Goal: Book appointment/travel/reservation

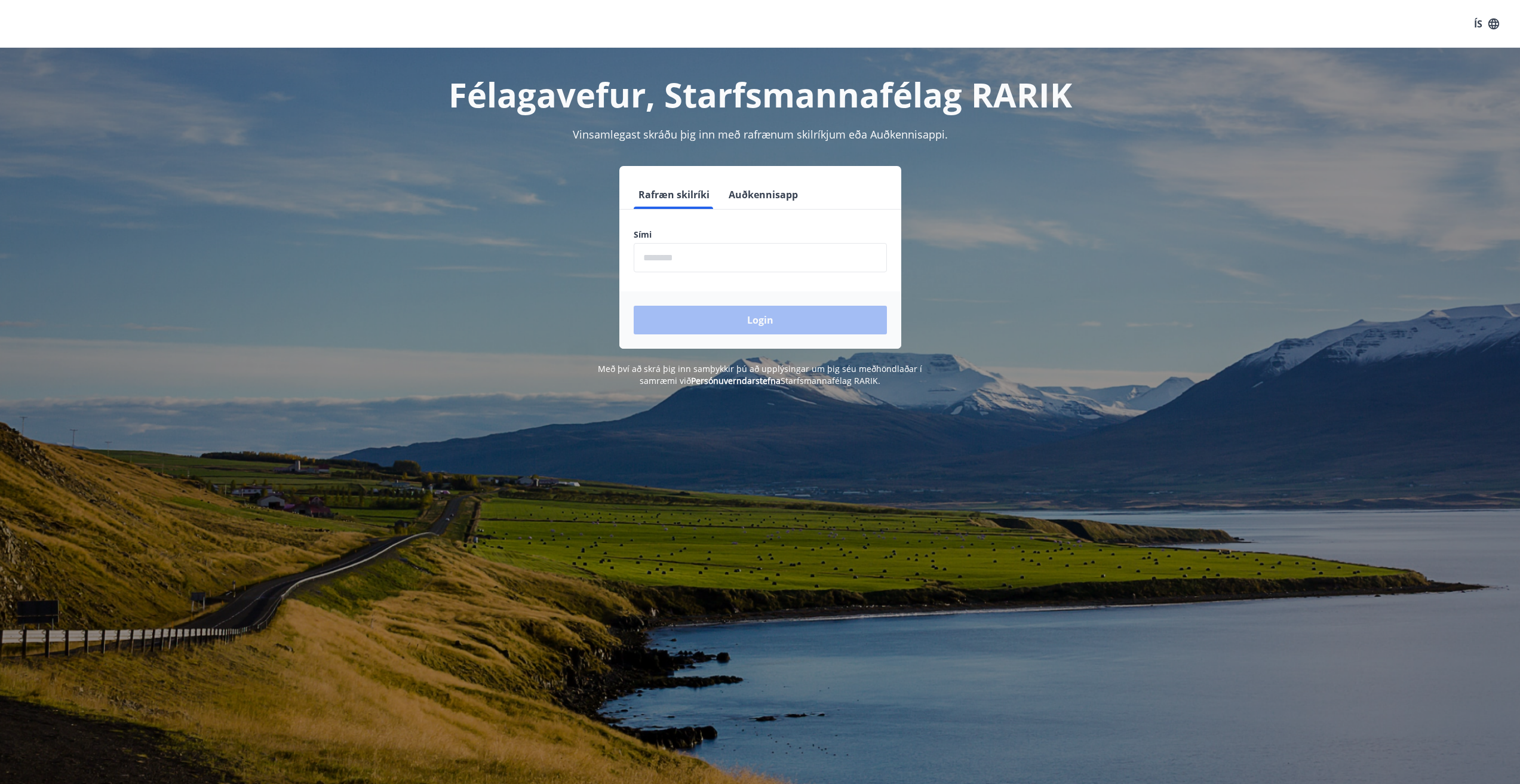
click at [685, 258] on input "phone" at bounding box center [760, 257] width 253 height 29
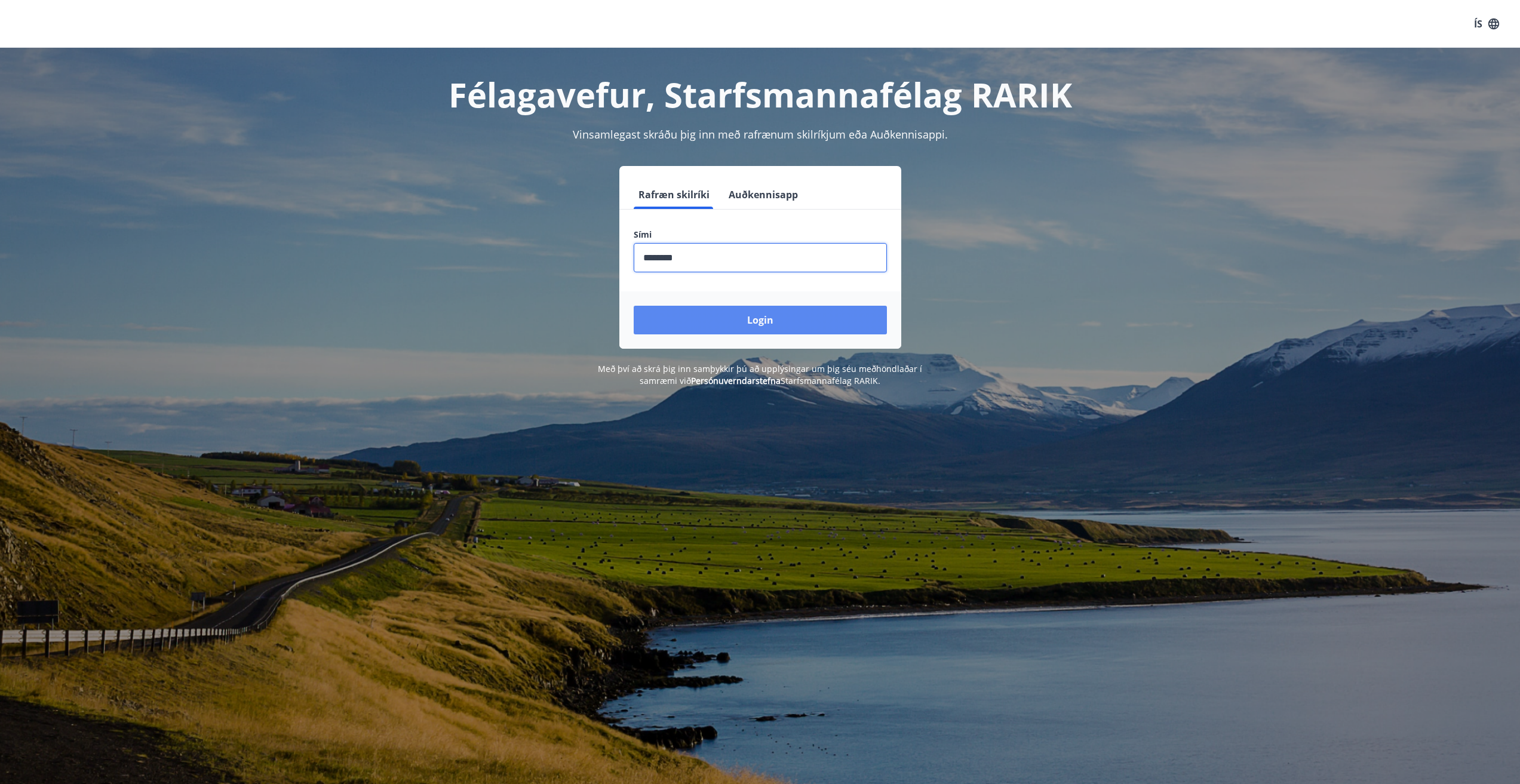
type input "********"
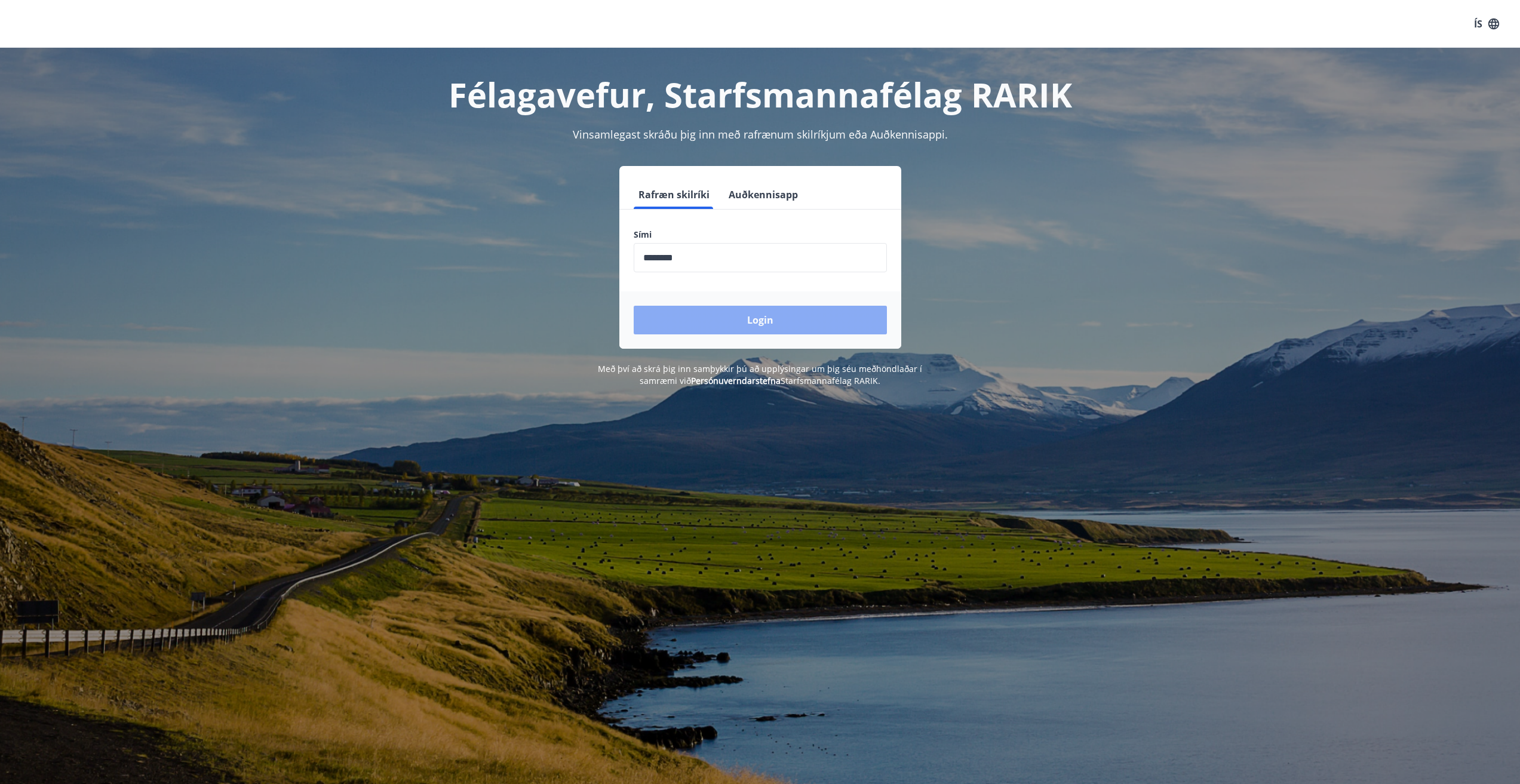
click at [778, 323] on button "Login" at bounding box center [760, 320] width 253 height 29
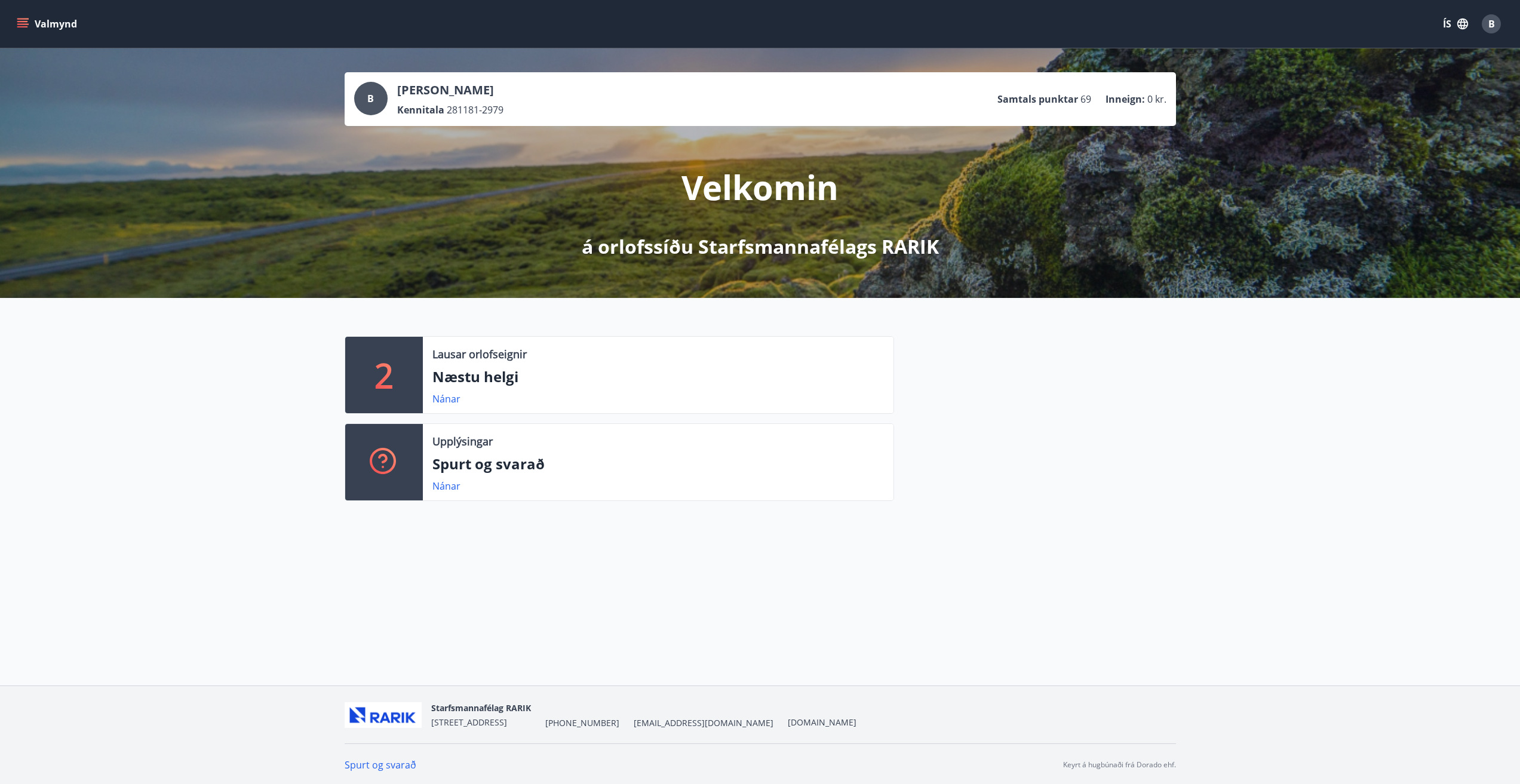
click at [18, 23] on icon "menu" at bounding box center [22, 24] width 12 height 12
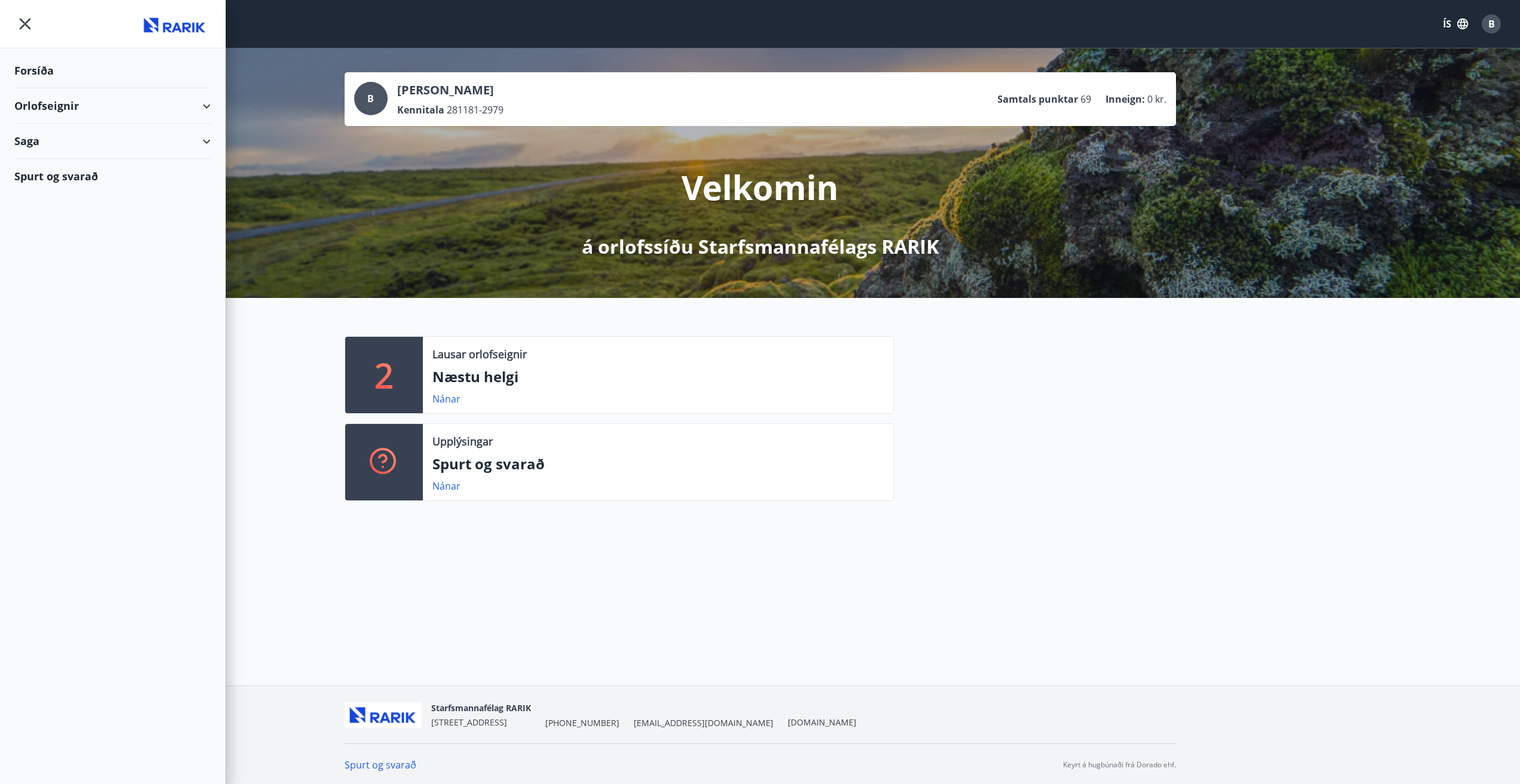
click at [67, 104] on div "Orlofseignir" at bounding box center [112, 106] width 196 height 36
click at [61, 156] on div "Bókunardagatal" at bounding box center [113, 161] width 177 height 25
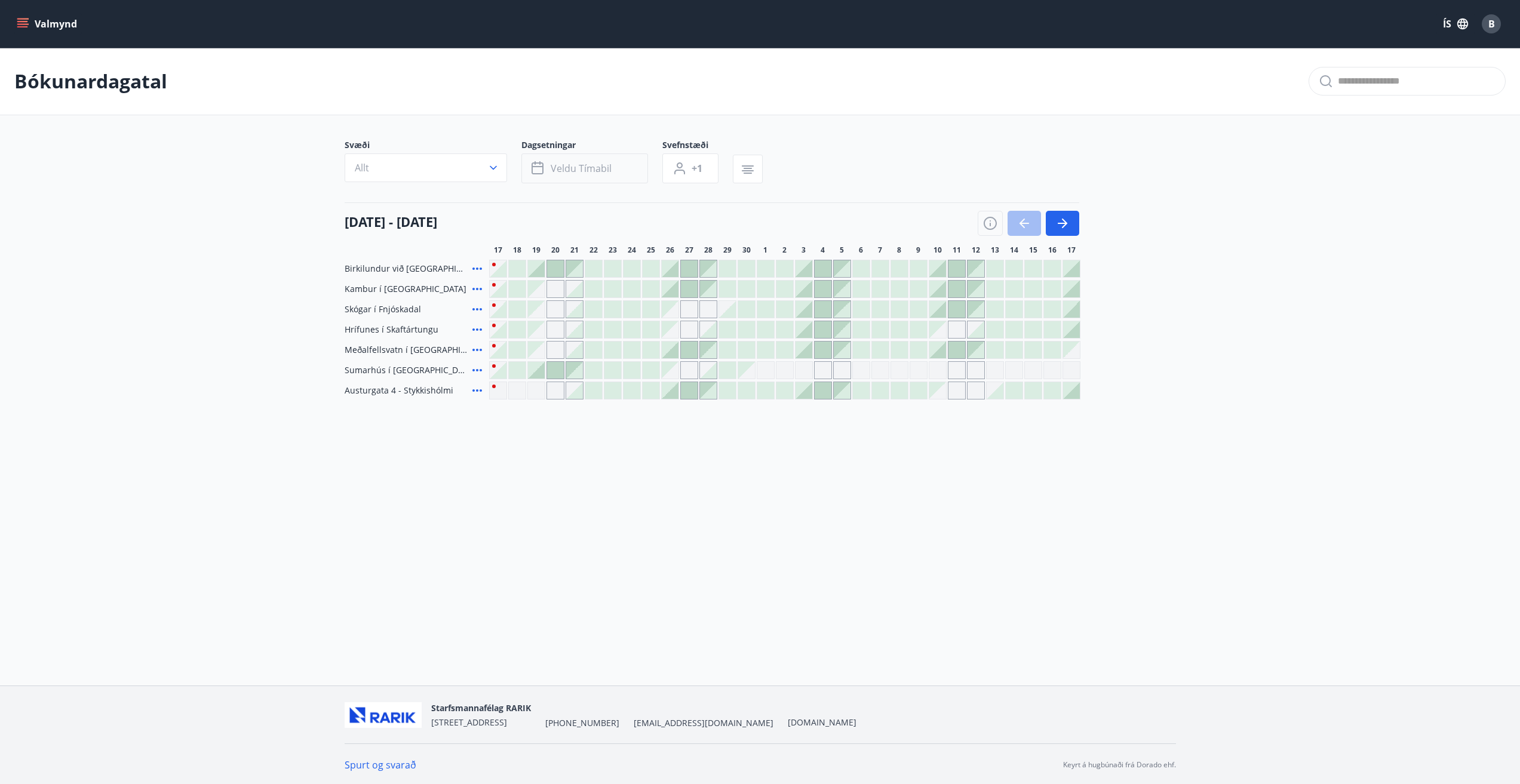
click at [563, 168] on span "Veldu tímabil" at bounding box center [581, 169] width 61 height 13
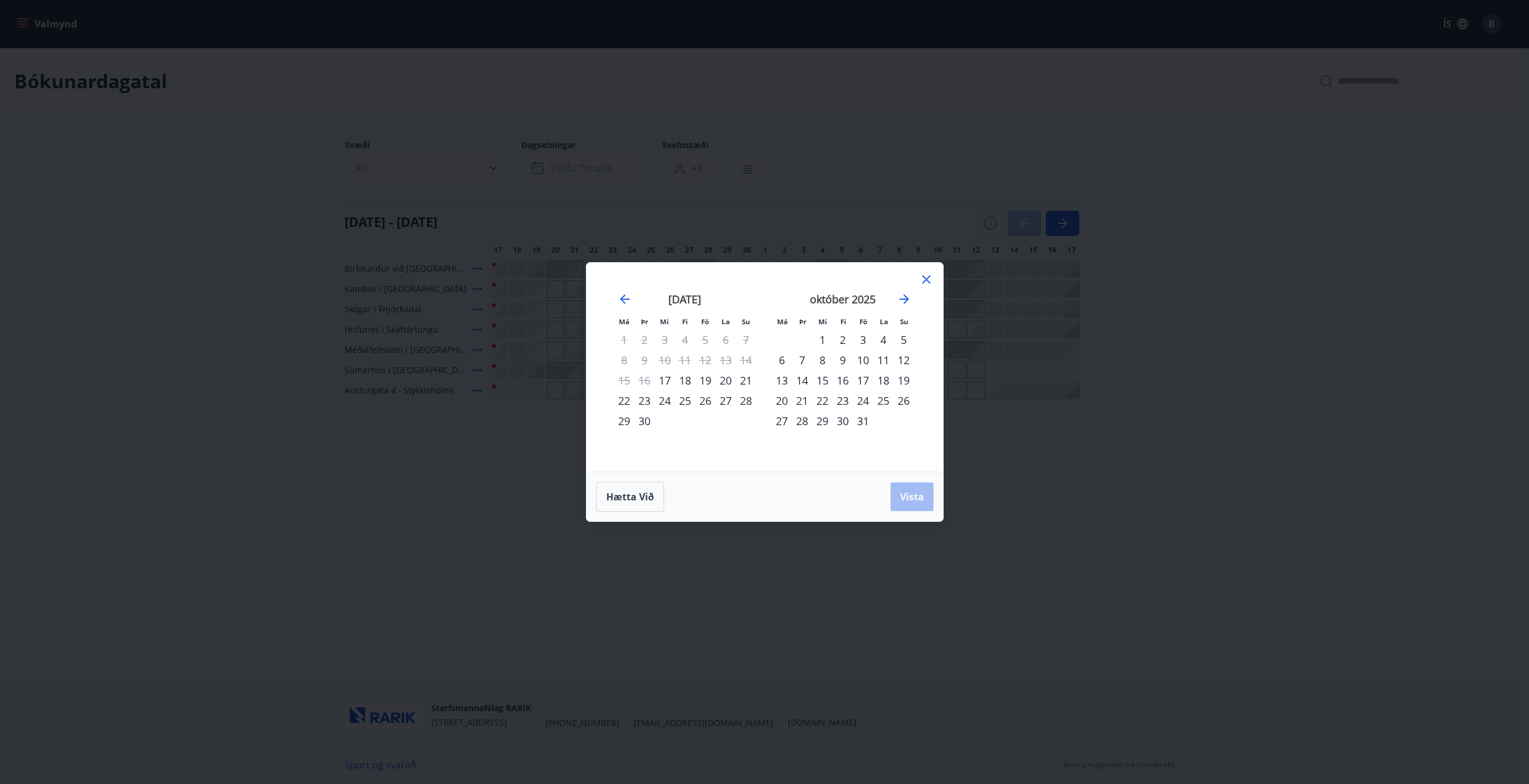
click at [925, 282] on icon at bounding box center [926, 279] width 14 height 14
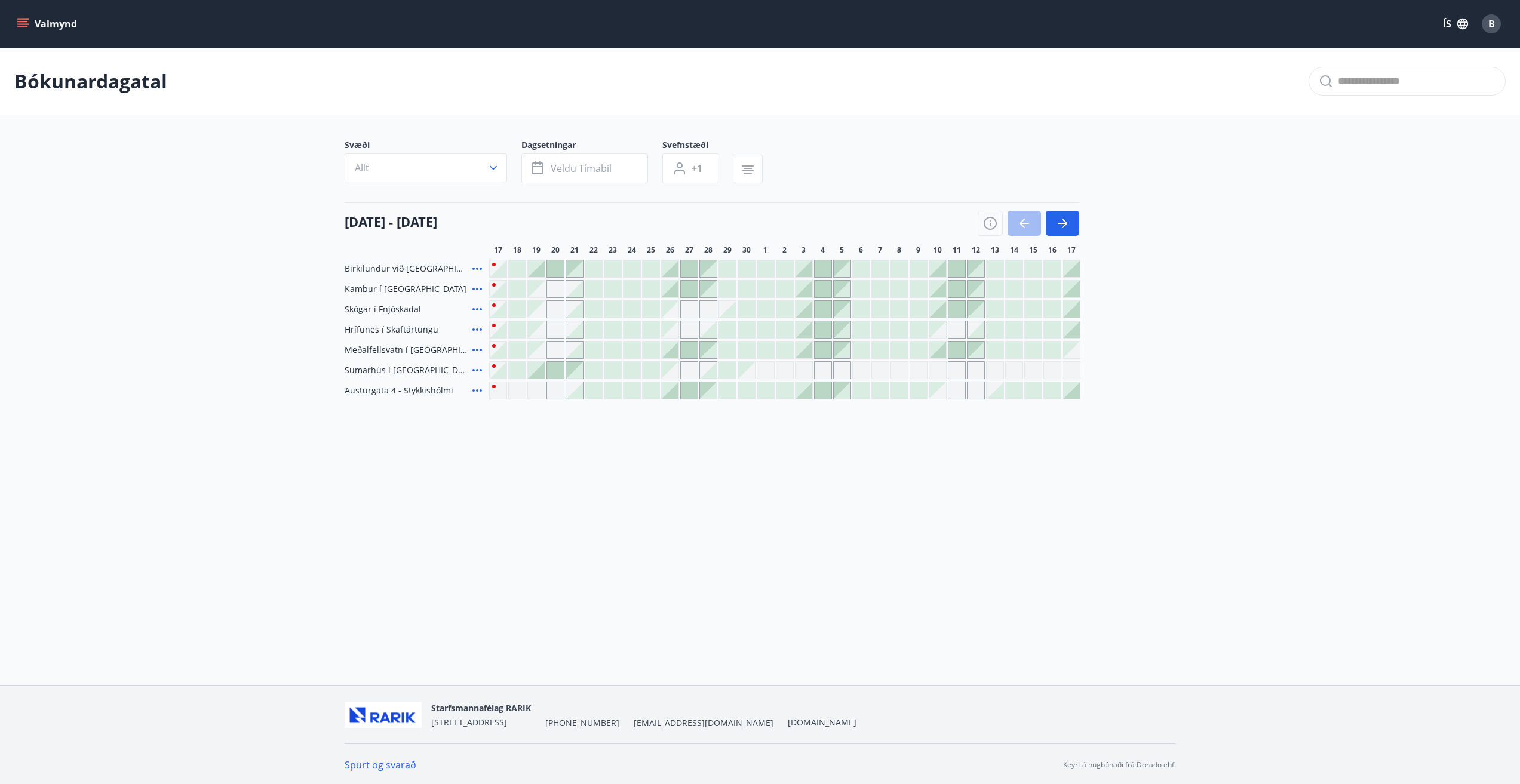
click at [953, 270] on div at bounding box center [957, 269] width 17 height 17
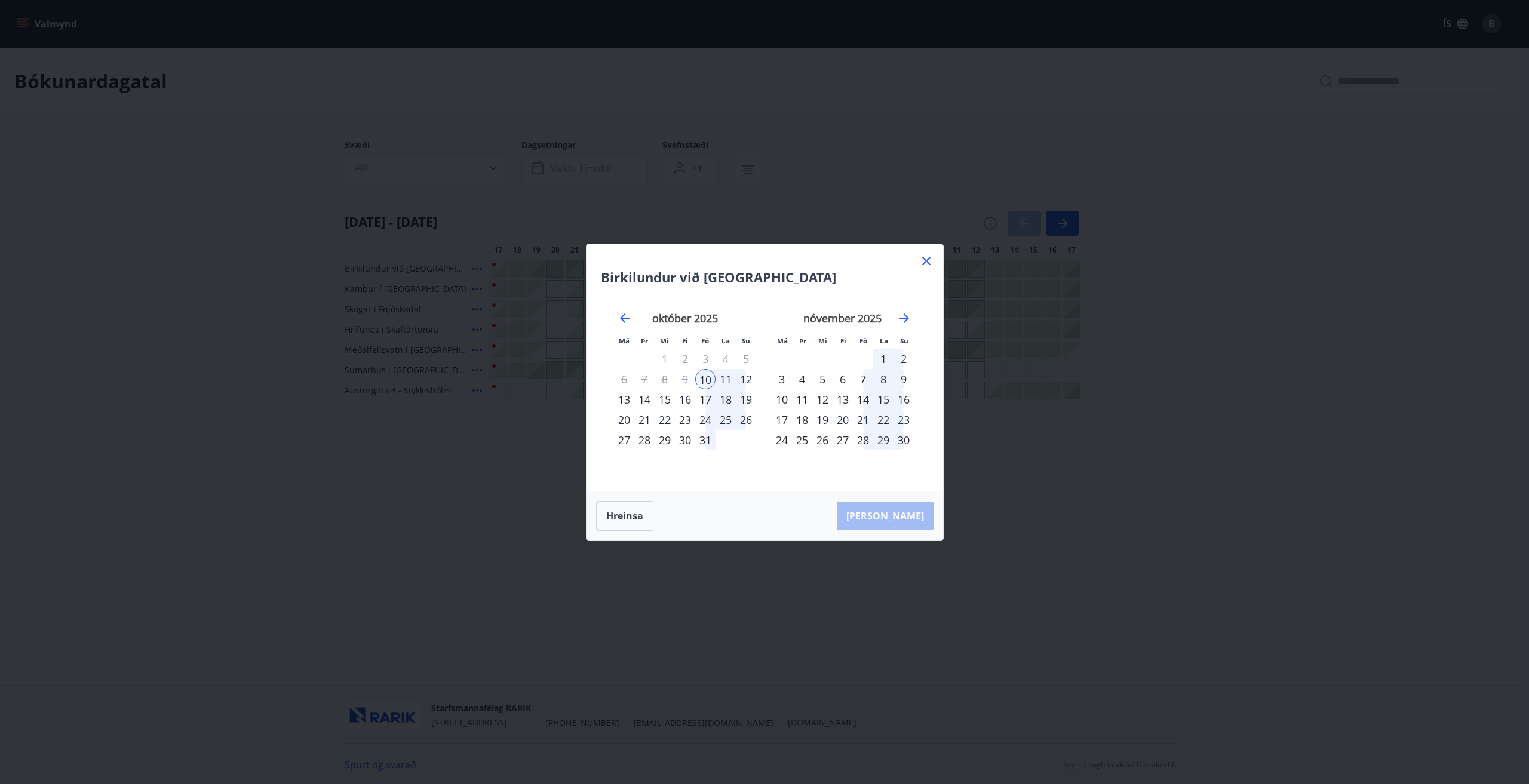
click at [746, 380] on div "12" at bounding box center [745, 379] width 21 height 21
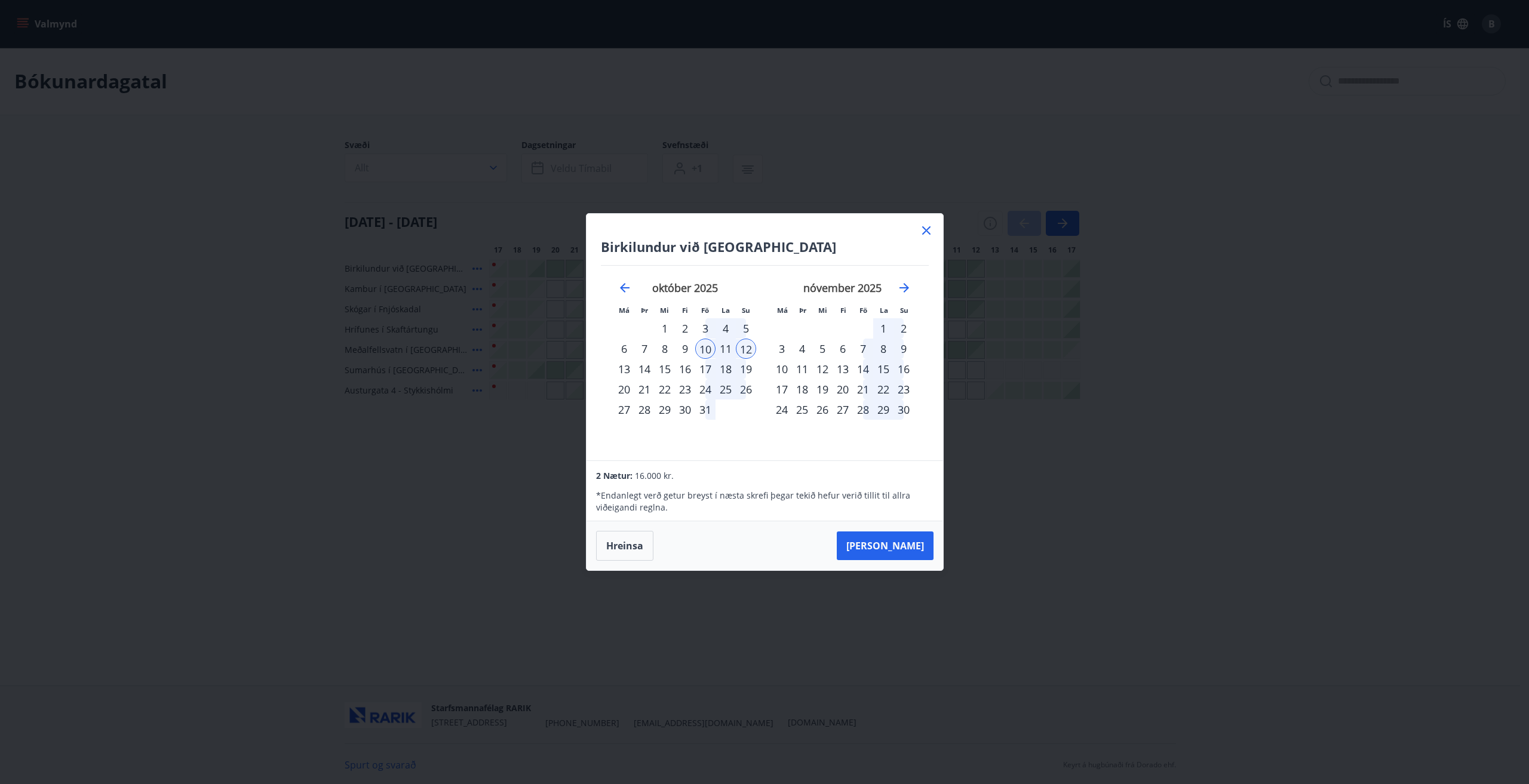
click at [727, 348] on div "11" at bounding box center [726, 348] width 21 height 21
click at [739, 347] on div "12" at bounding box center [745, 348] width 21 height 21
click at [702, 347] on div "10" at bounding box center [705, 348] width 21 height 21
click at [617, 551] on button "Hreinsa" at bounding box center [624, 546] width 57 height 30
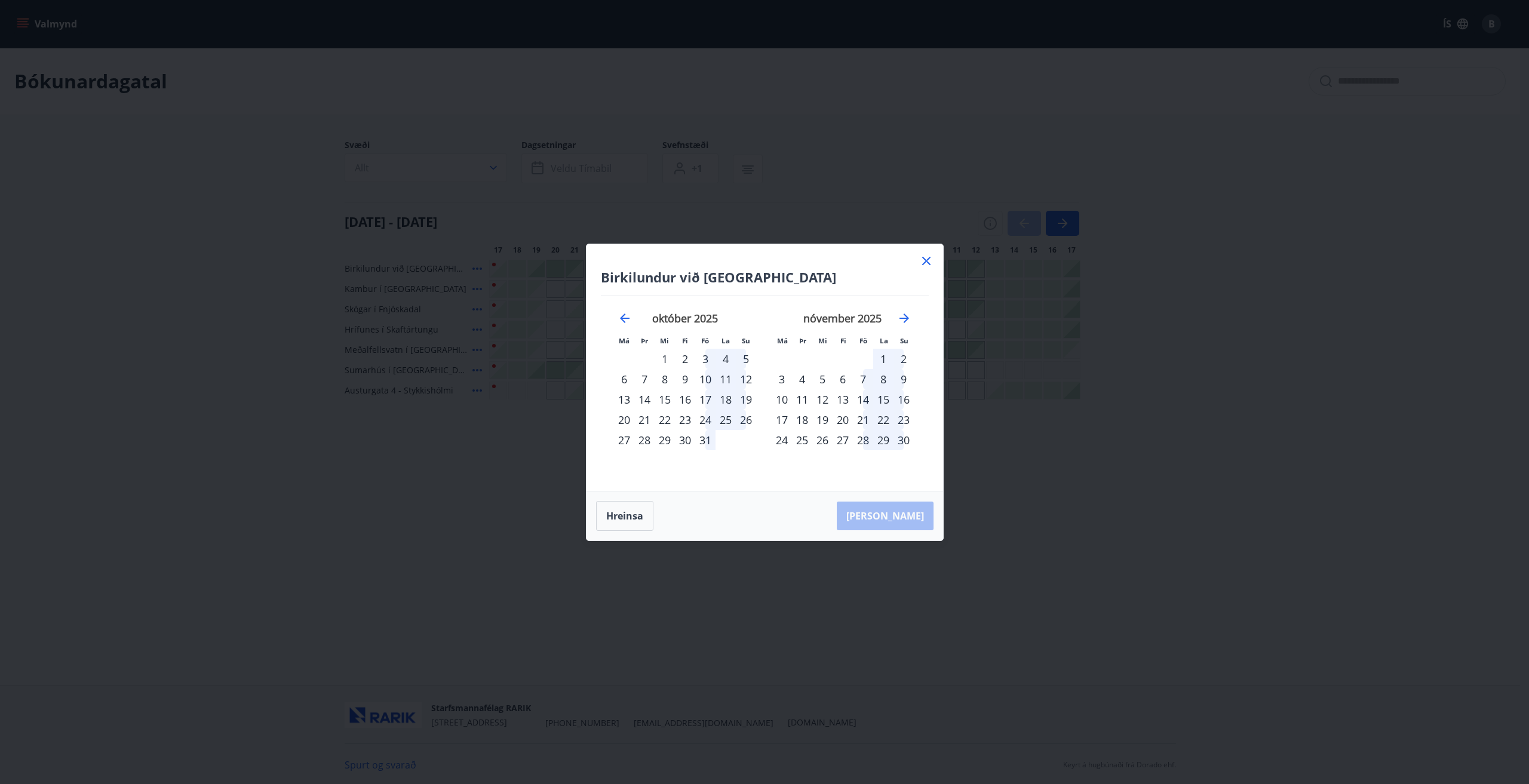
click at [728, 381] on div "11" at bounding box center [726, 379] width 21 height 21
click at [741, 381] on div "12" at bounding box center [745, 379] width 21 height 21
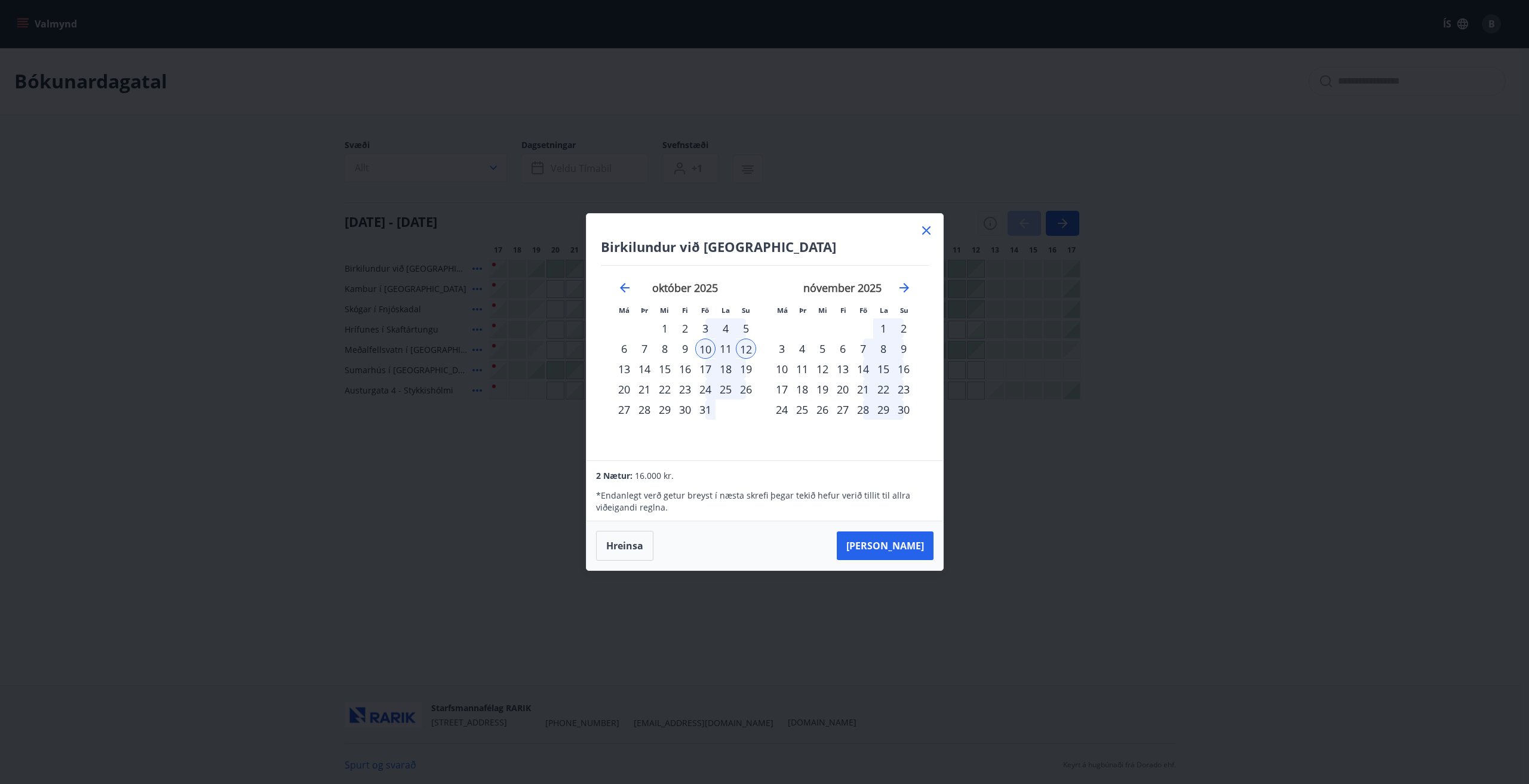
click at [928, 230] on icon at bounding box center [926, 230] width 14 height 14
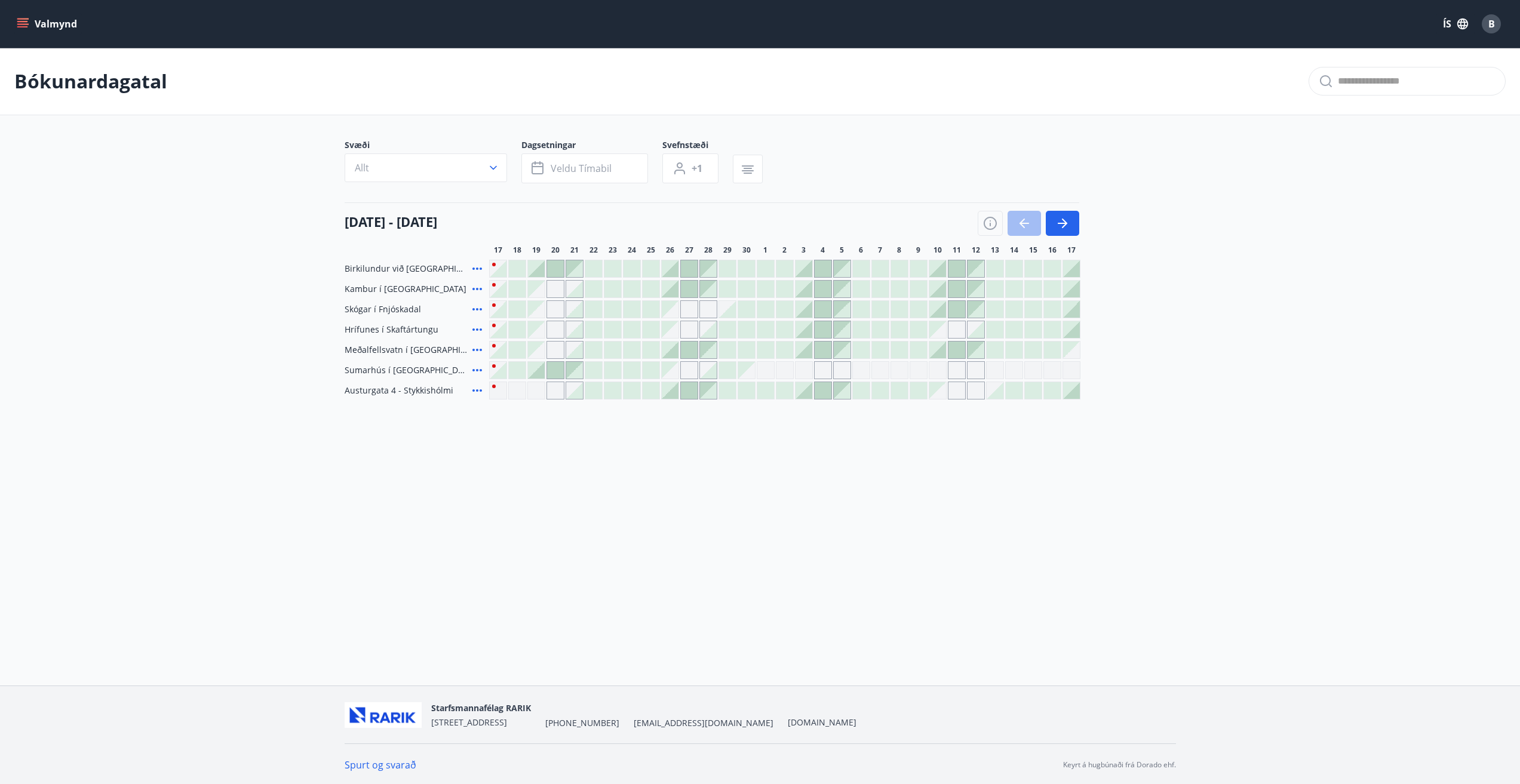
click at [823, 368] on div "Gráir dagar eru ekki bókanlegir" at bounding box center [823, 370] width 18 height 18
click at [476, 268] on icon at bounding box center [477, 268] width 14 height 14
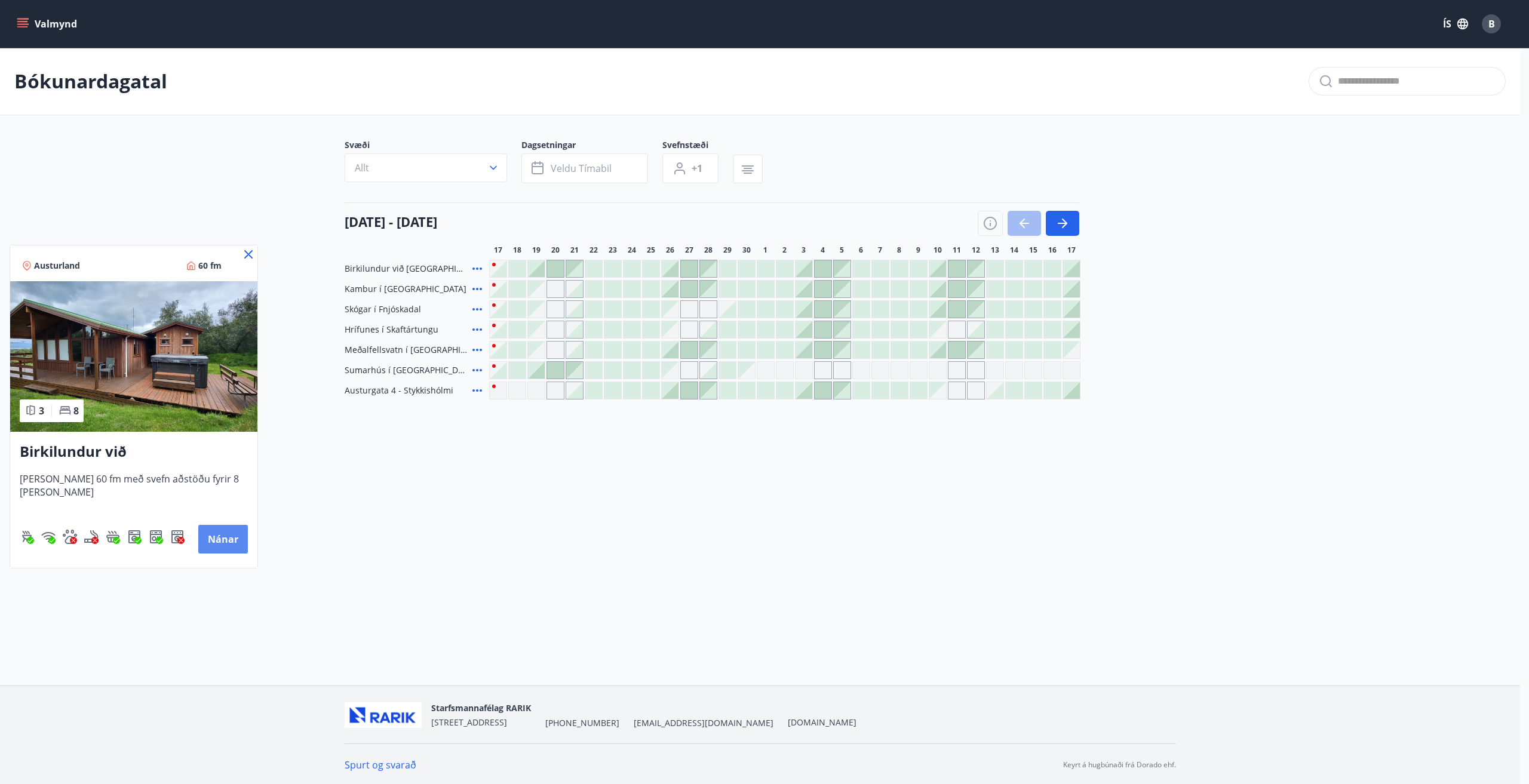
click at [218, 542] on button "Nánar" at bounding box center [223, 538] width 50 height 29
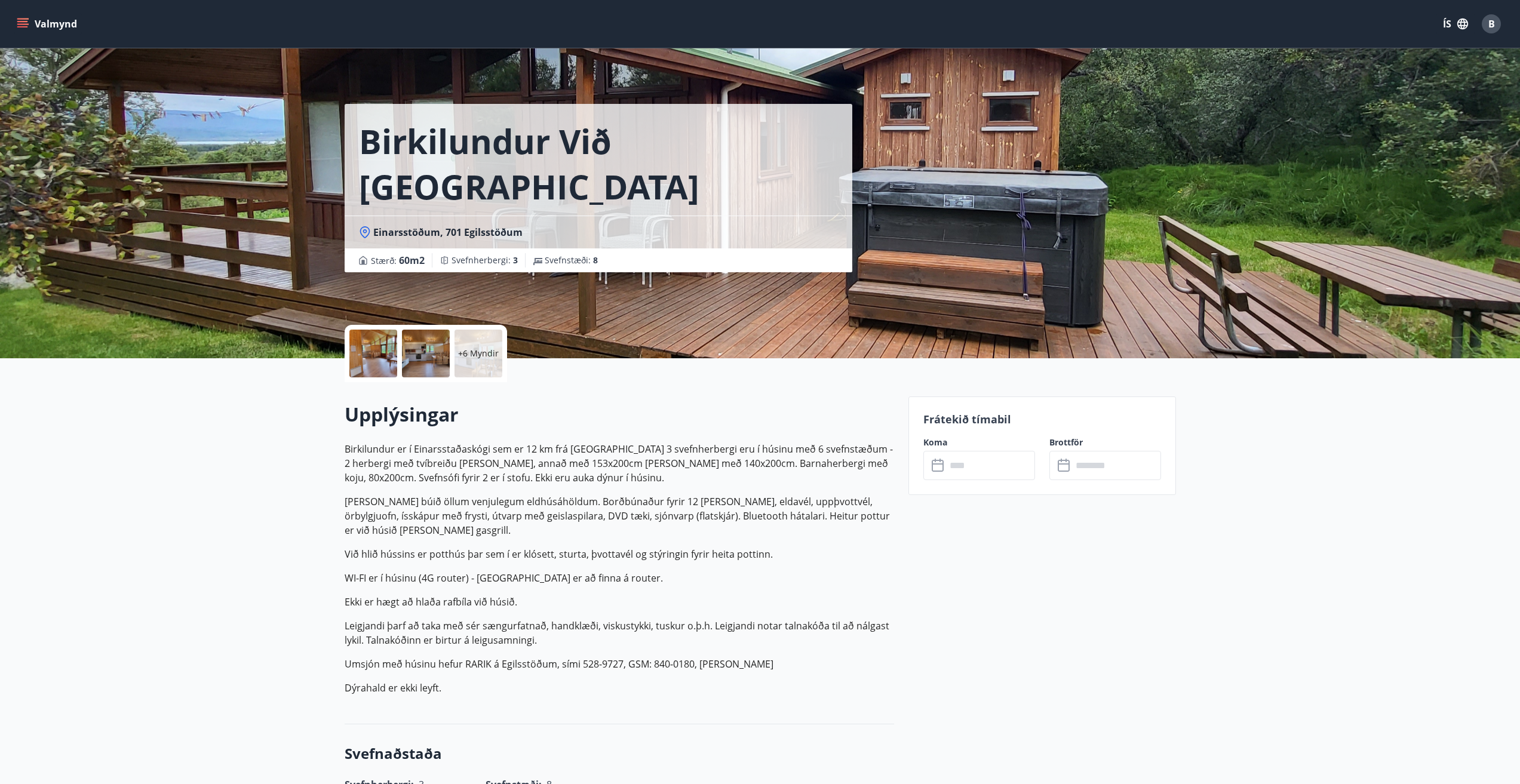
click at [385, 344] on div at bounding box center [373, 353] width 48 height 48
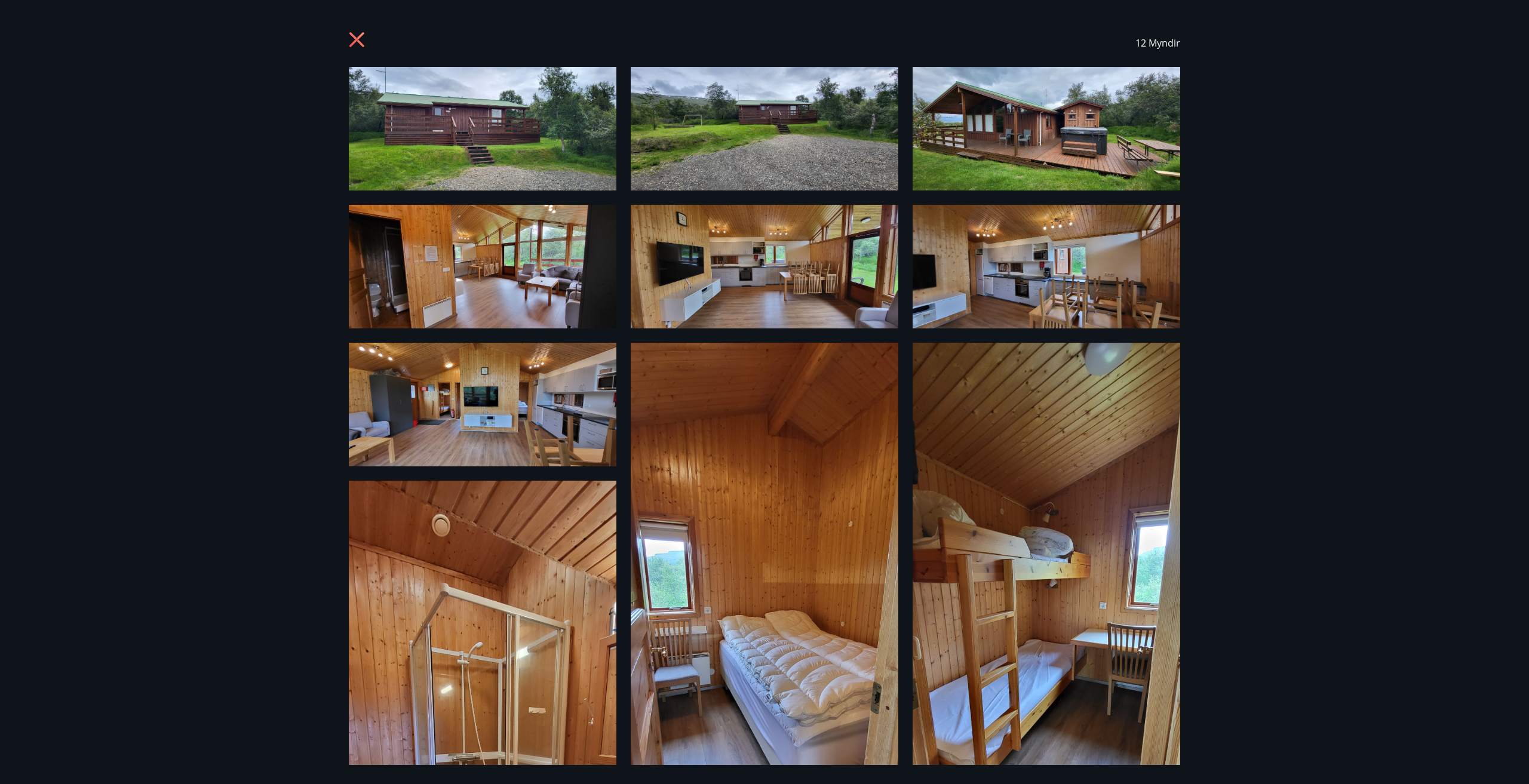
click at [719, 249] on img at bounding box center [764, 266] width 267 height 123
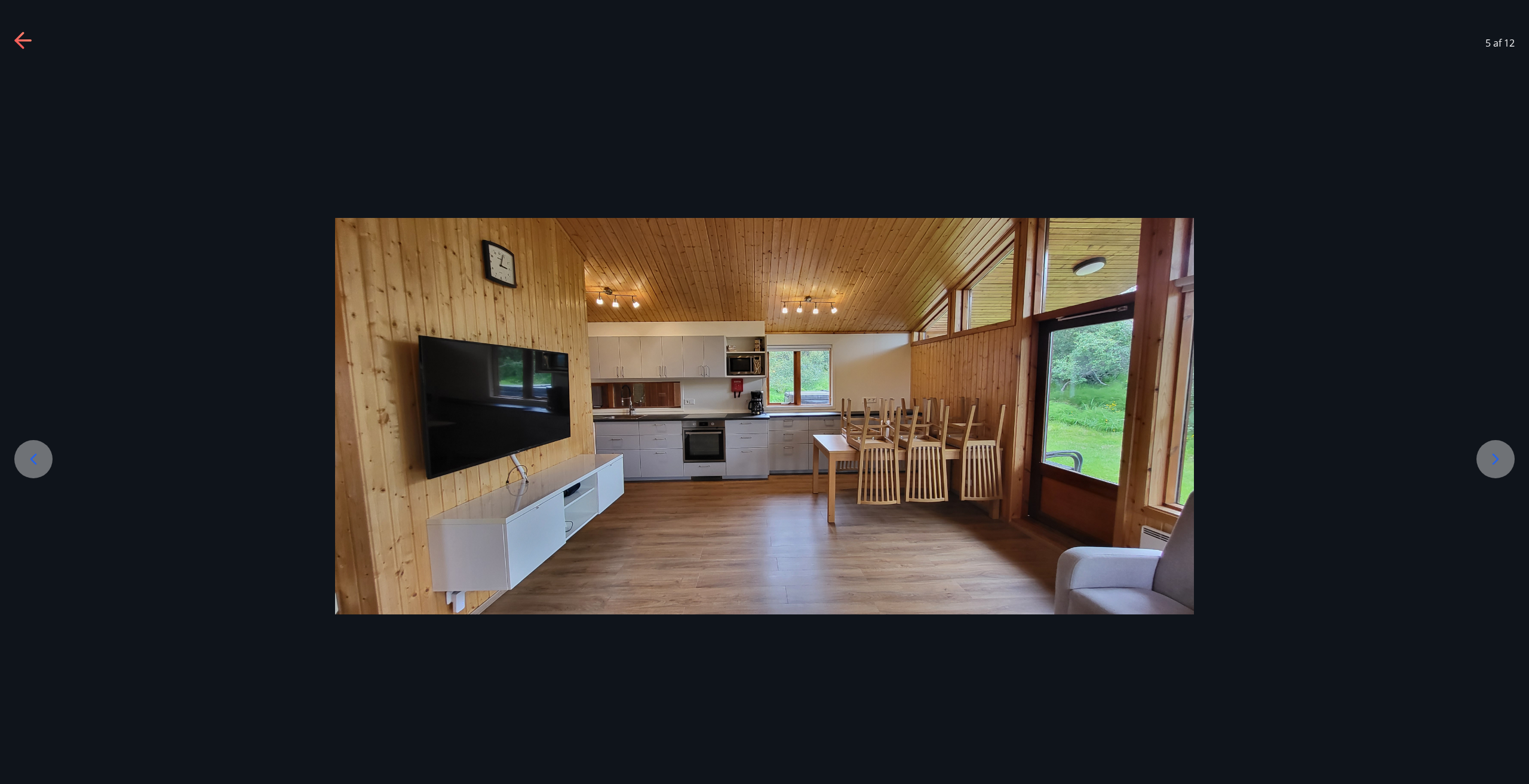
click at [1493, 453] on icon at bounding box center [1495, 459] width 19 height 19
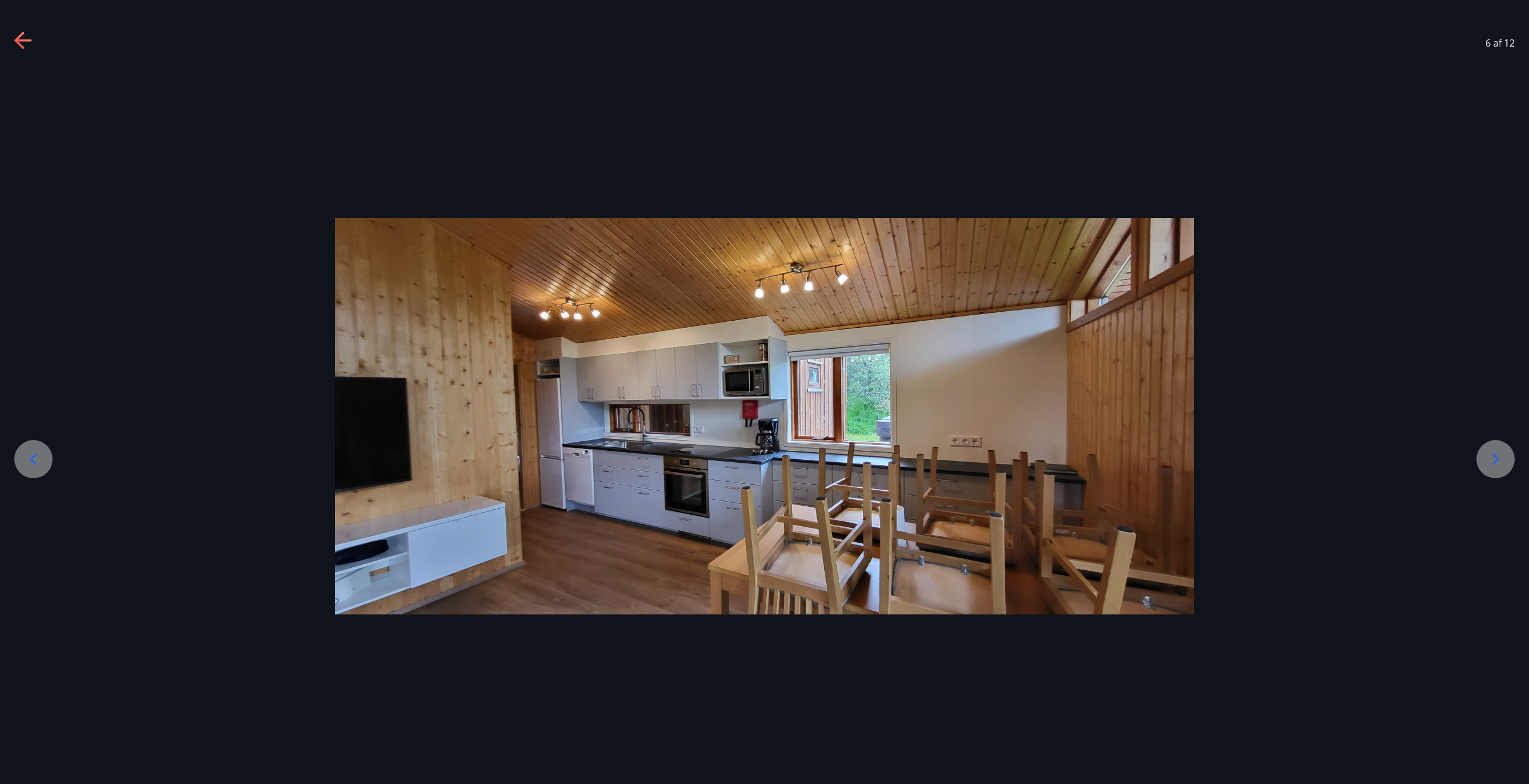
click at [1493, 453] on icon at bounding box center [1495, 459] width 19 height 19
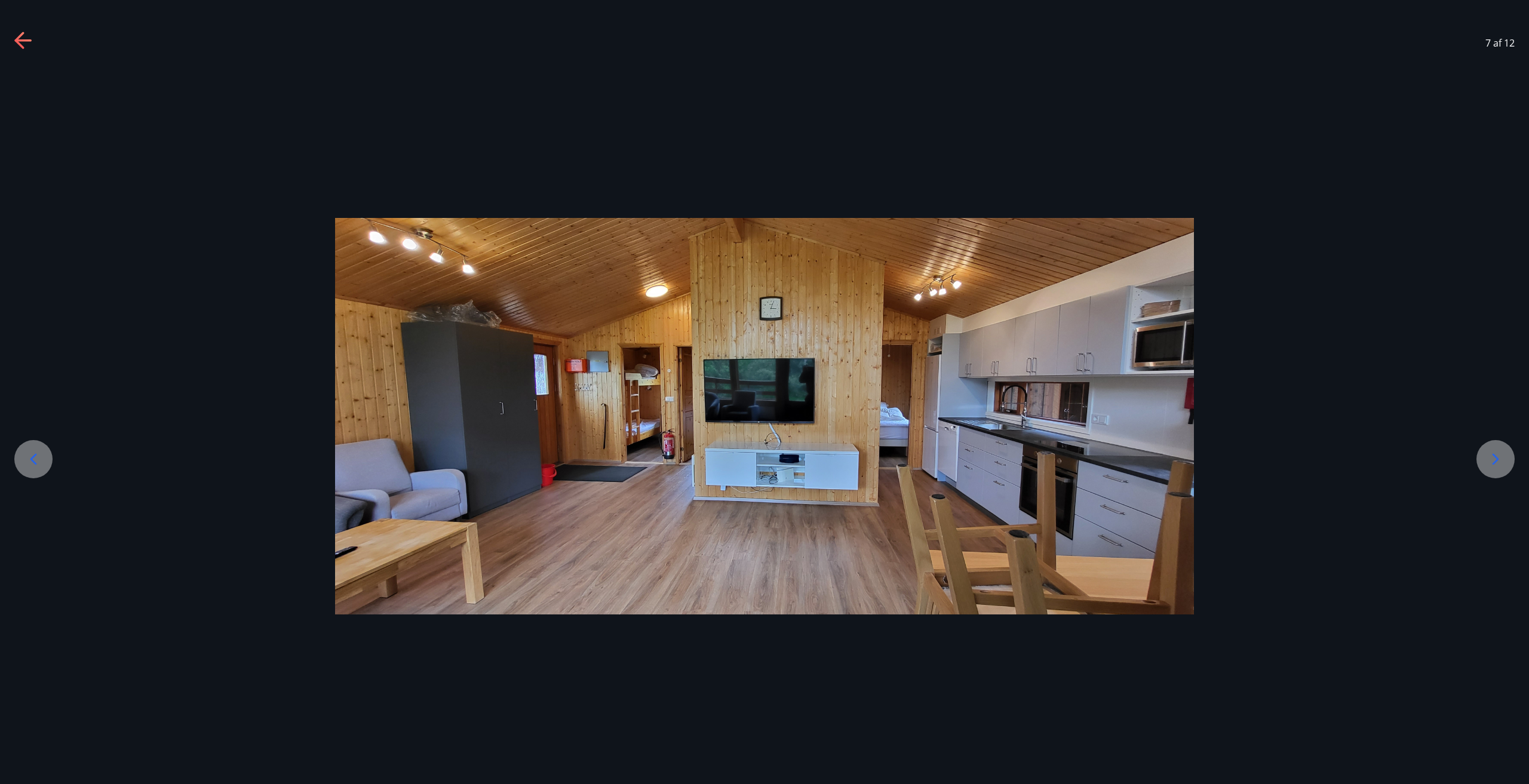
click at [24, 36] on icon at bounding box center [23, 41] width 19 height 19
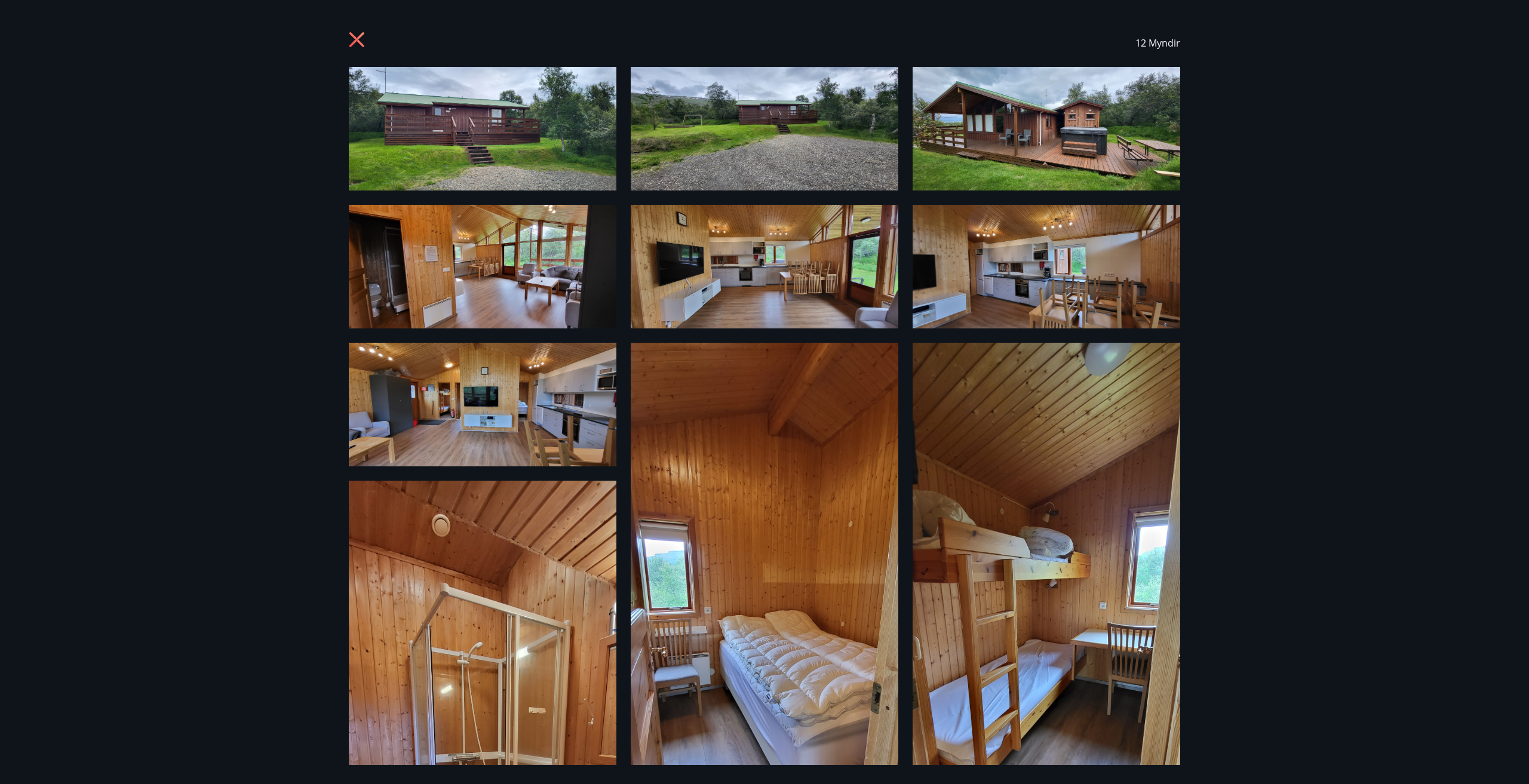
click at [24, 36] on div "12 Myndir" at bounding box center [764, 392] width 1529 height 784
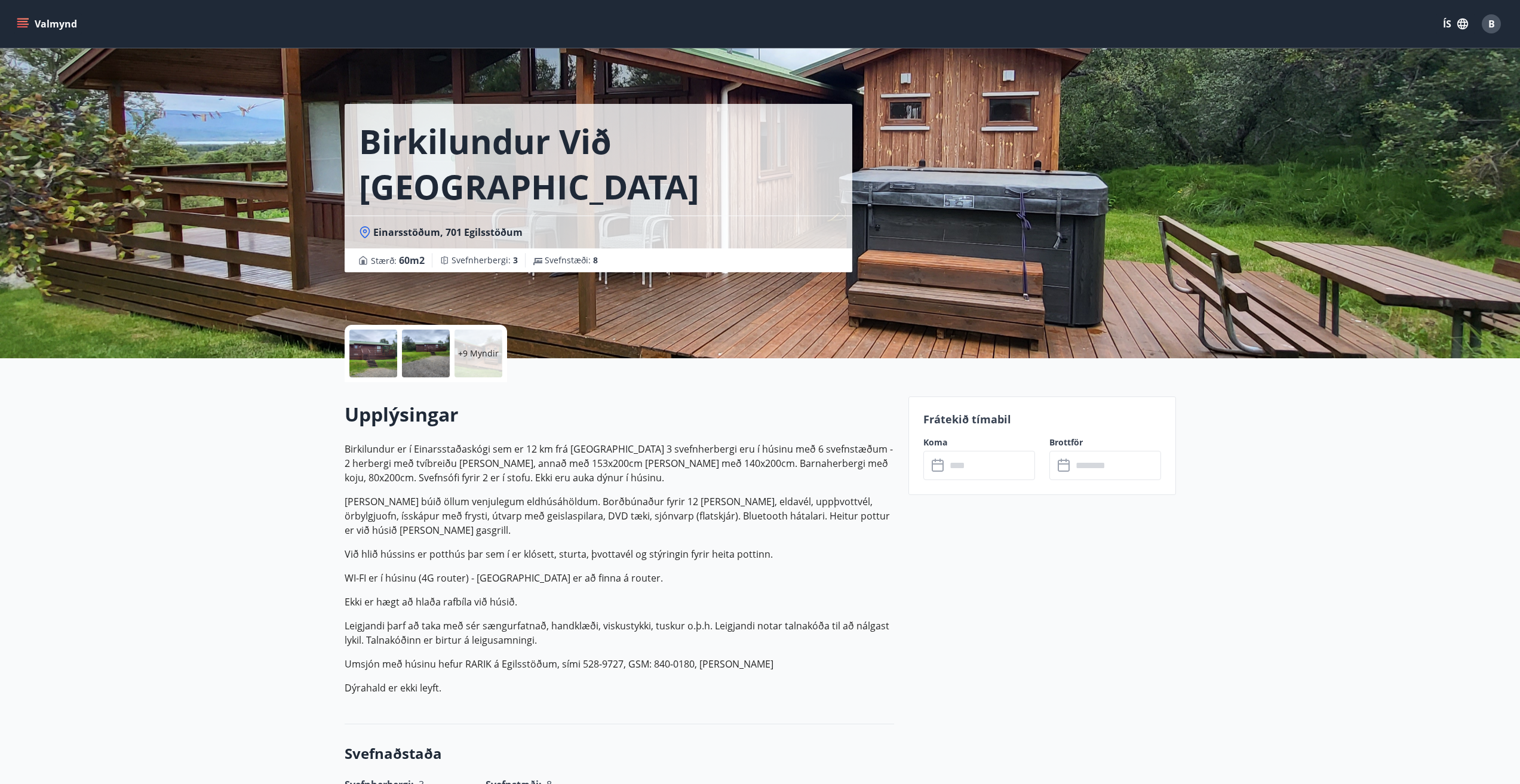
click at [26, 25] on icon "menu" at bounding box center [22, 24] width 12 height 12
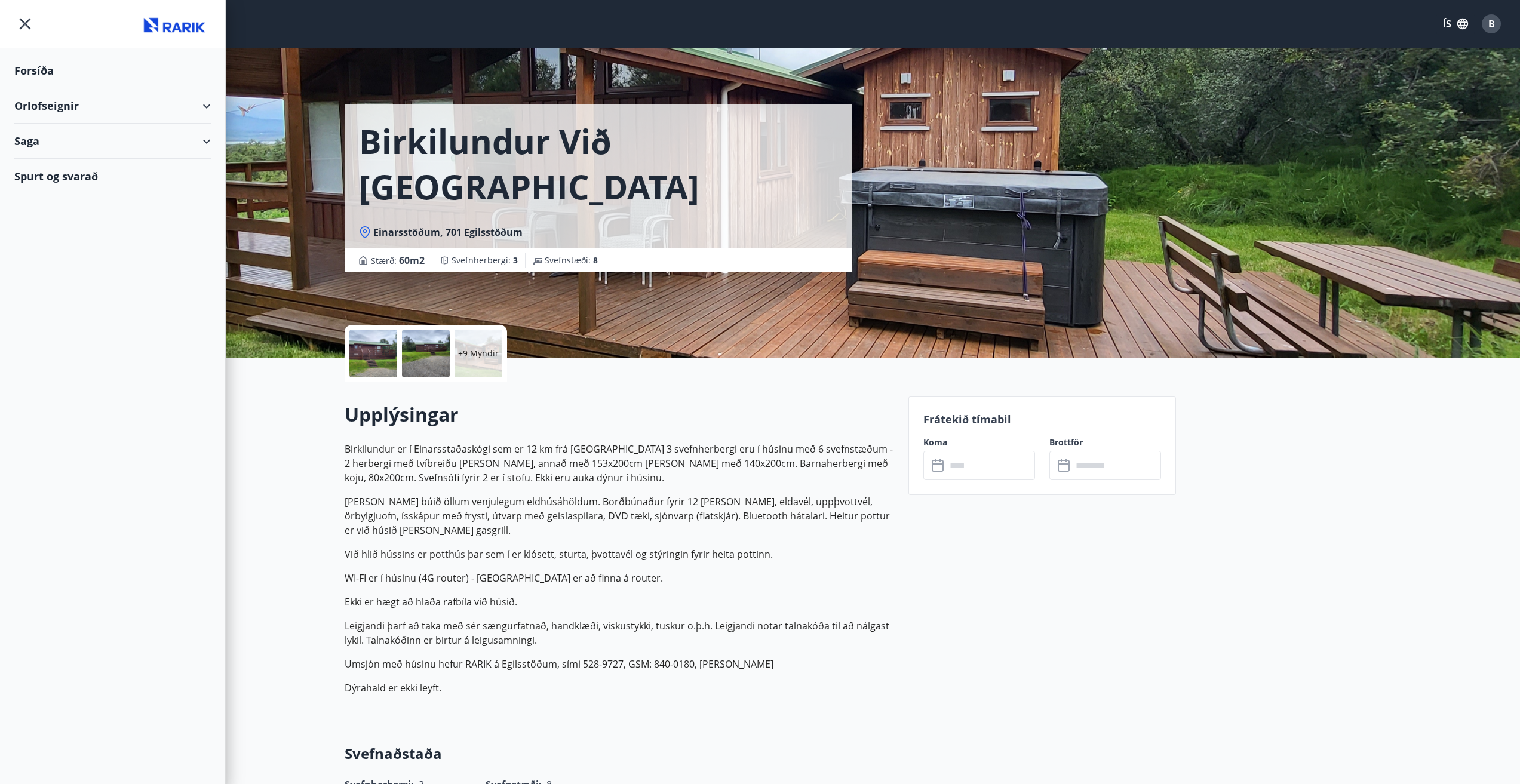
click at [76, 103] on div "Orlofseignir" at bounding box center [112, 106] width 196 height 36
click at [53, 156] on div "Bókunardagatal" at bounding box center [113, 161] width 177 height 25
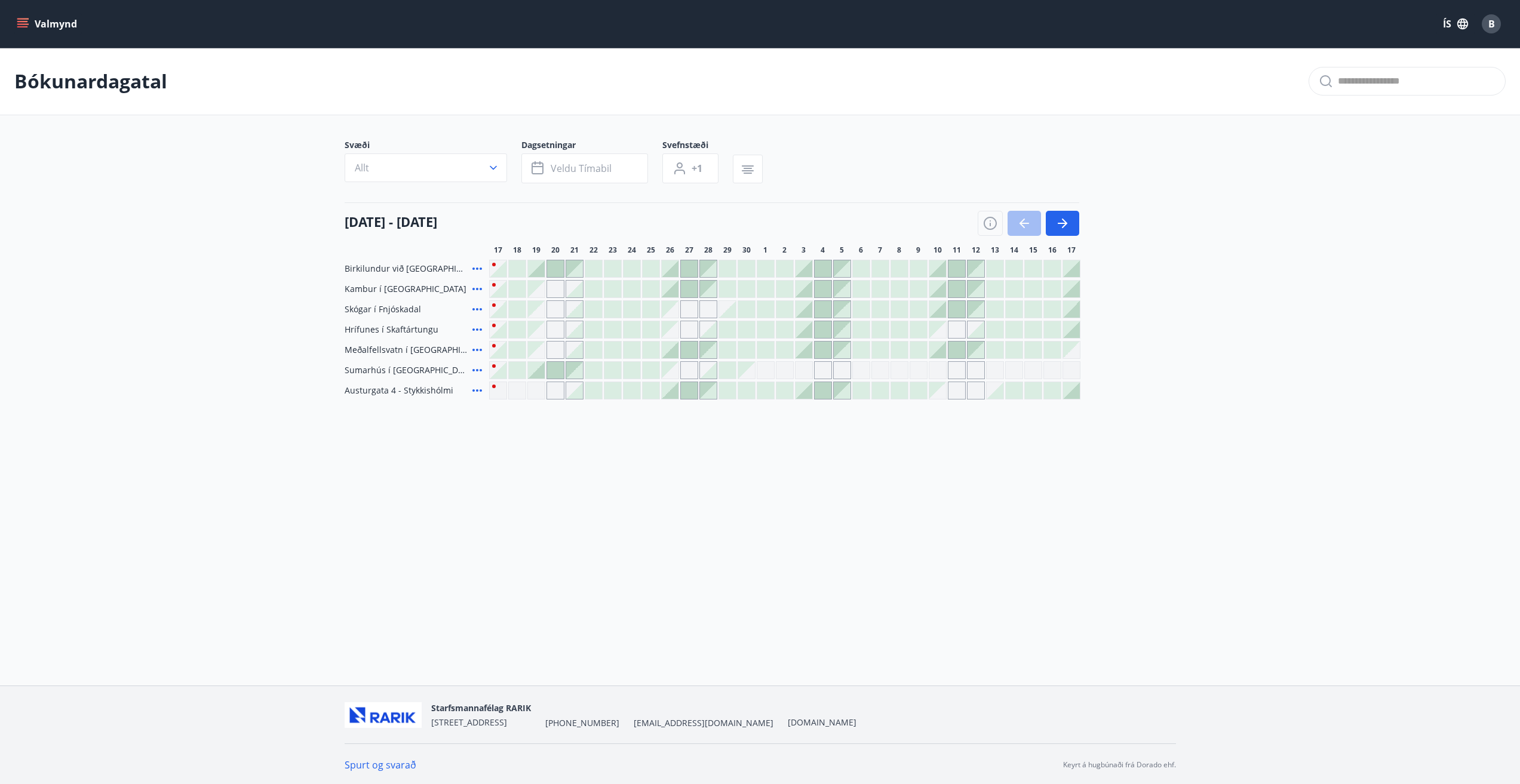
click at [942, 273] on div at bounding box center [937, 269] width 17 height 17
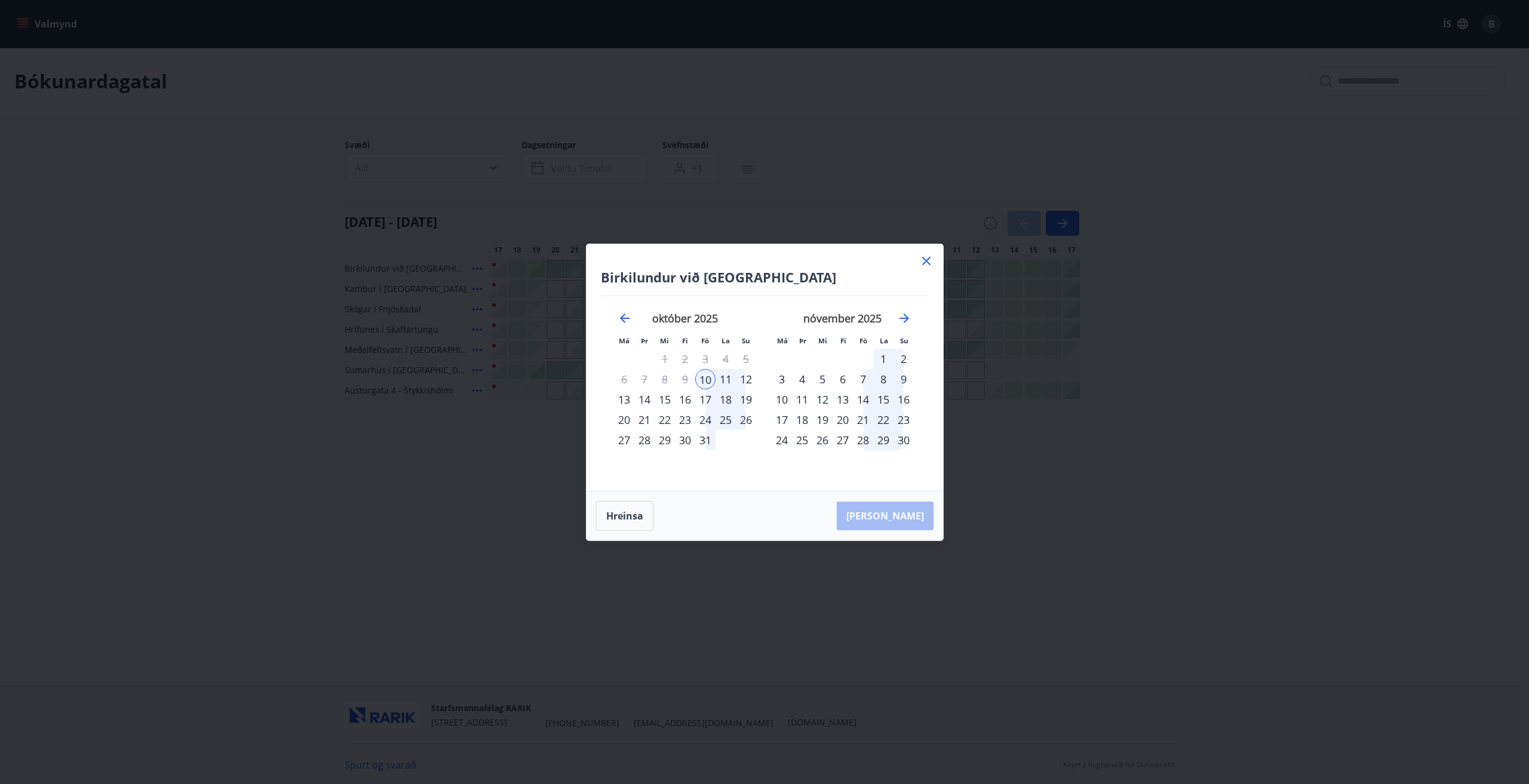
click at [747, 379] on div "12" at bounding box center [745, 379] width 21 height 21
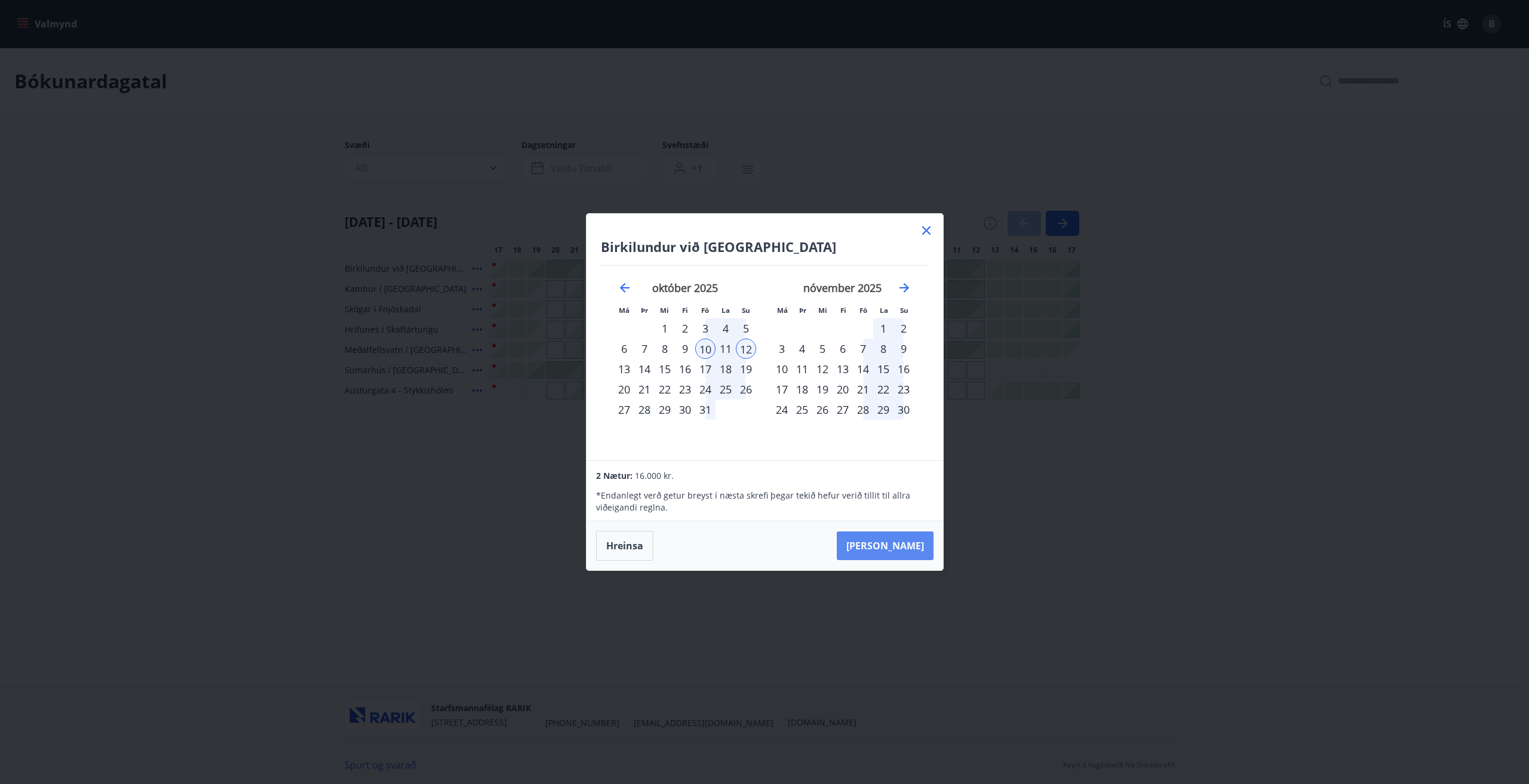
click at [908, 544] on button "Taka Frá" at bounding box center [884, 545] width 97 height 29
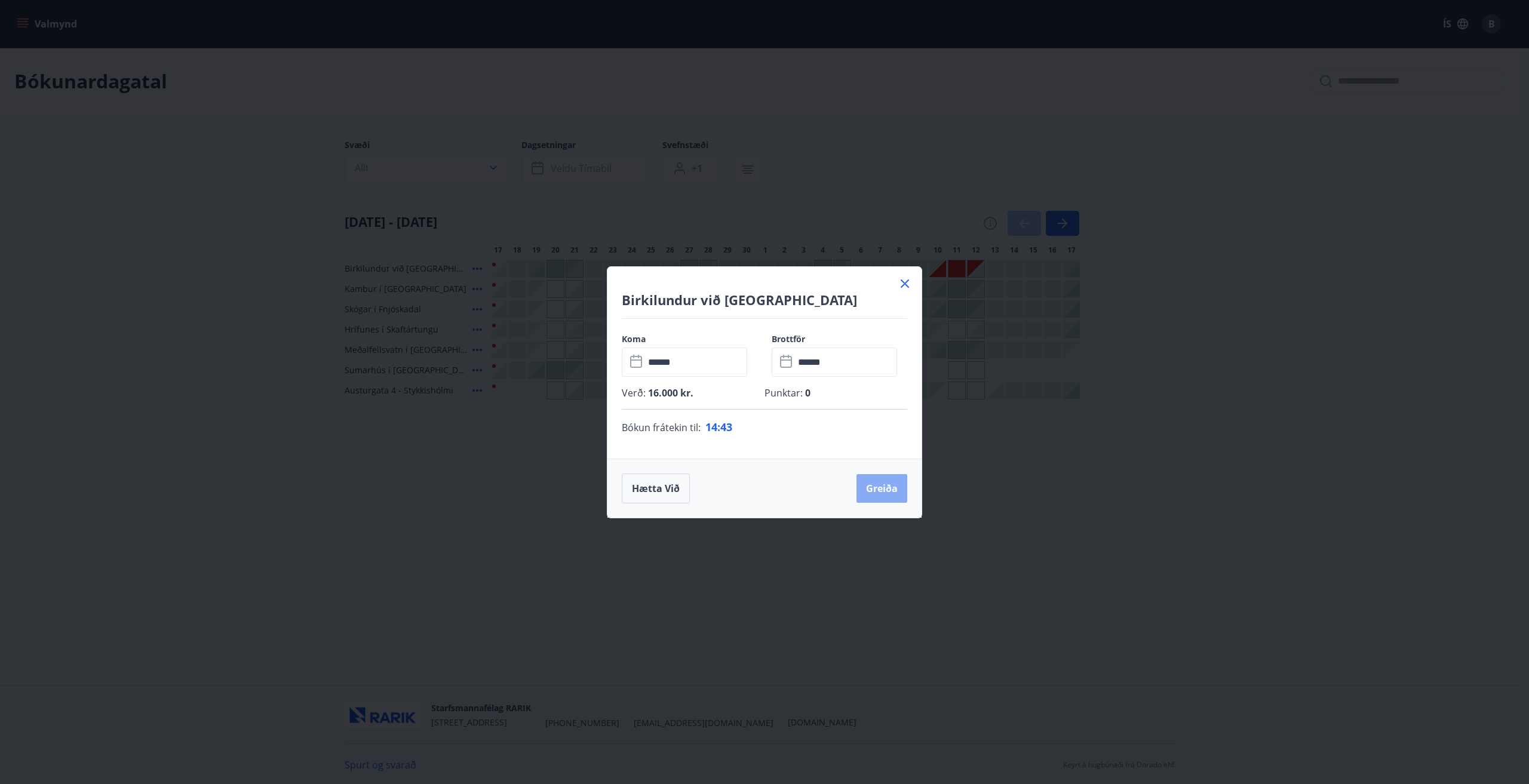
click at [889, 488] on button "Greiða" at bounding box center [881, 488] width 50 height 29
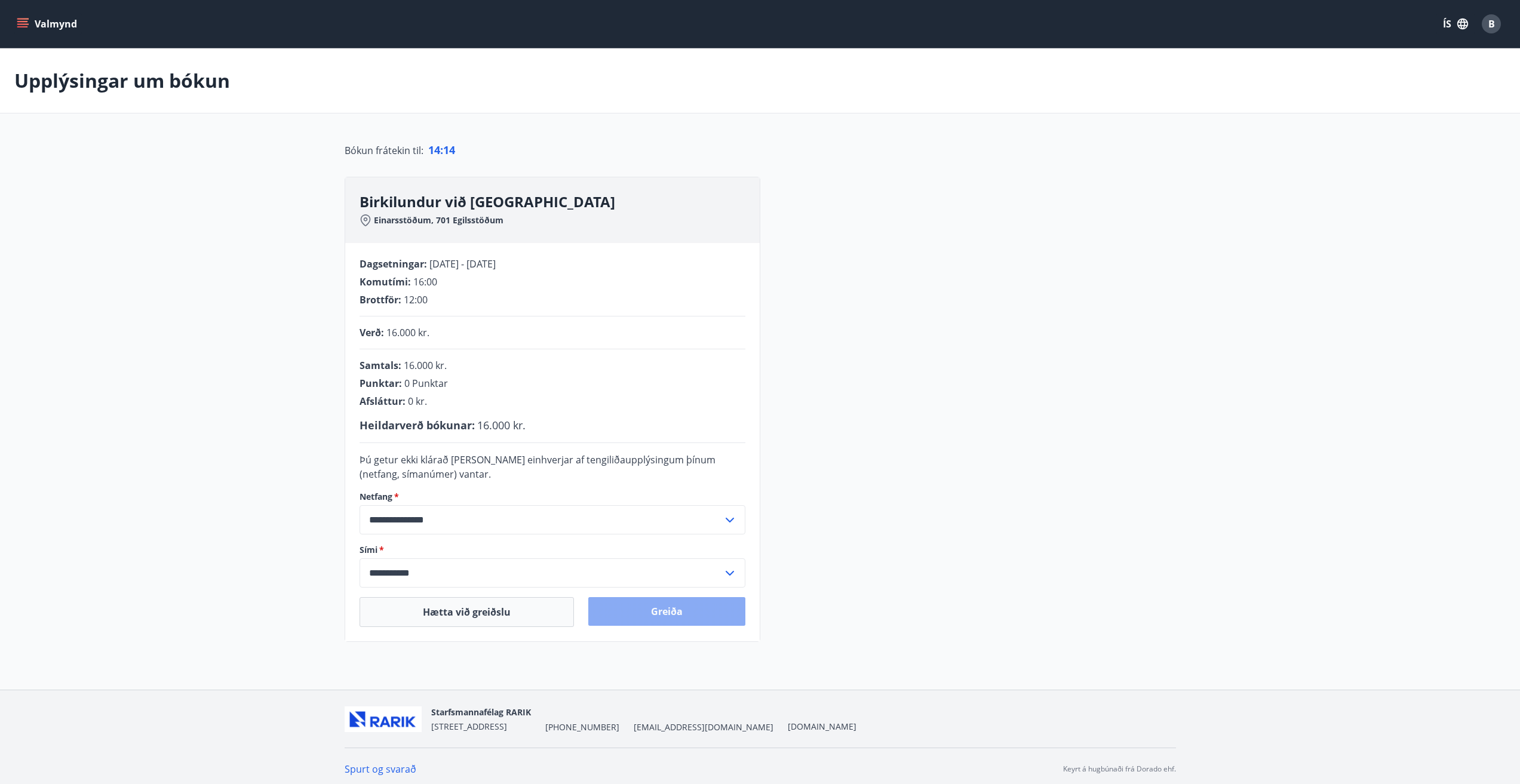
click at [648, 613] on button "Greiða" at bounding box center [667, 611] width 157 height 29
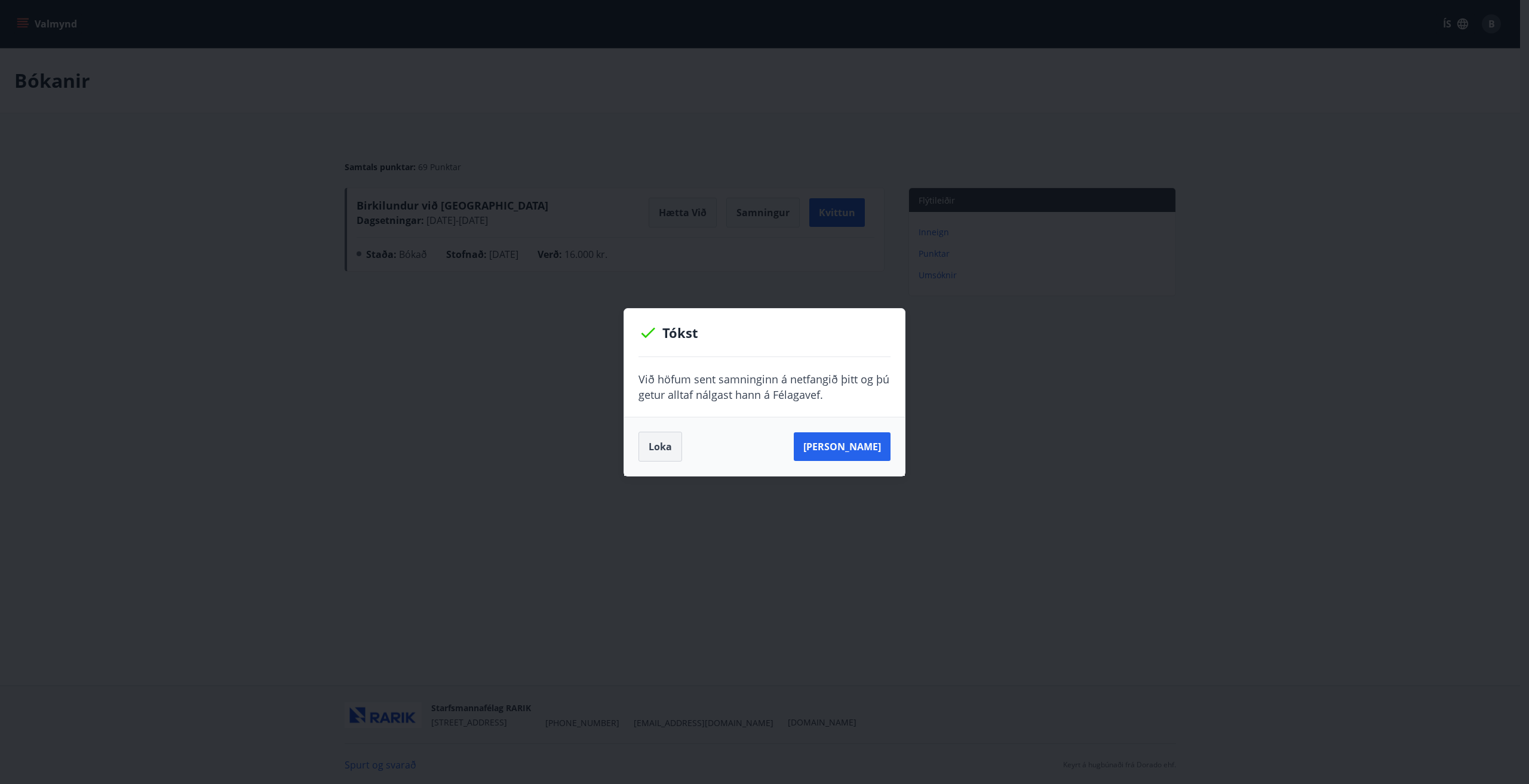
click at [673, 442] on button "Loka" at bounding box center [660, 447] width 44 height 30
